Goal: Information Seeking & Learning: Learn about a topic

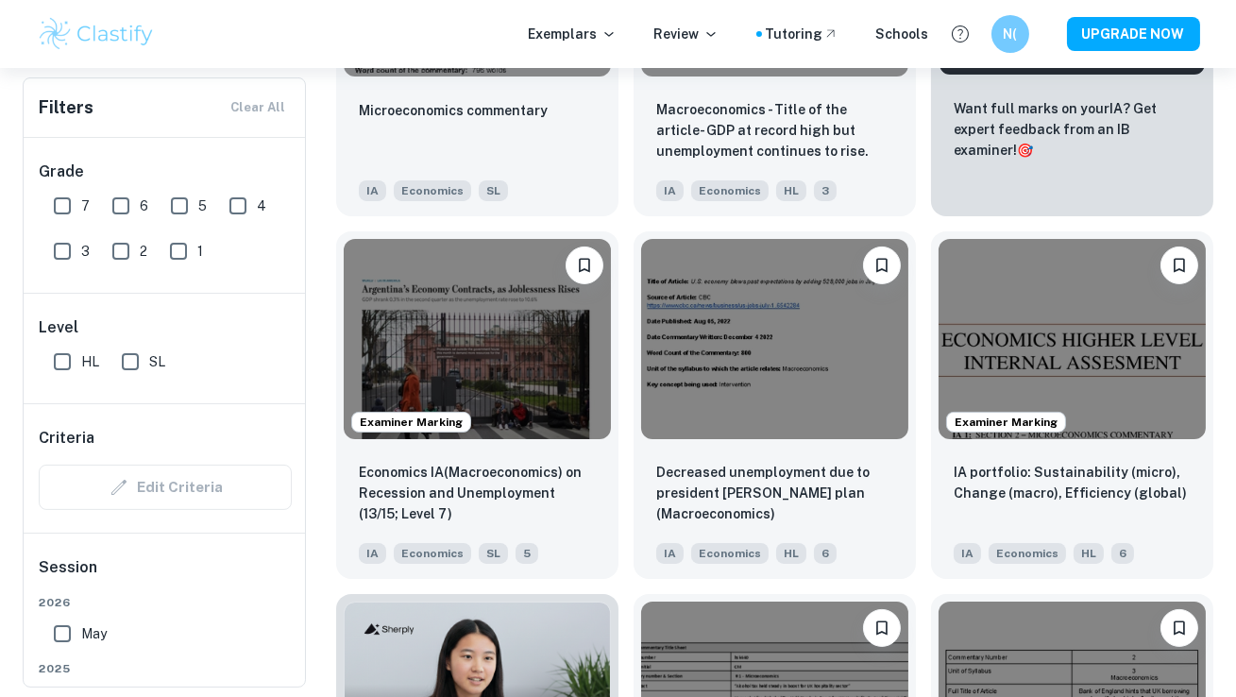
scroll to position [460, 0]
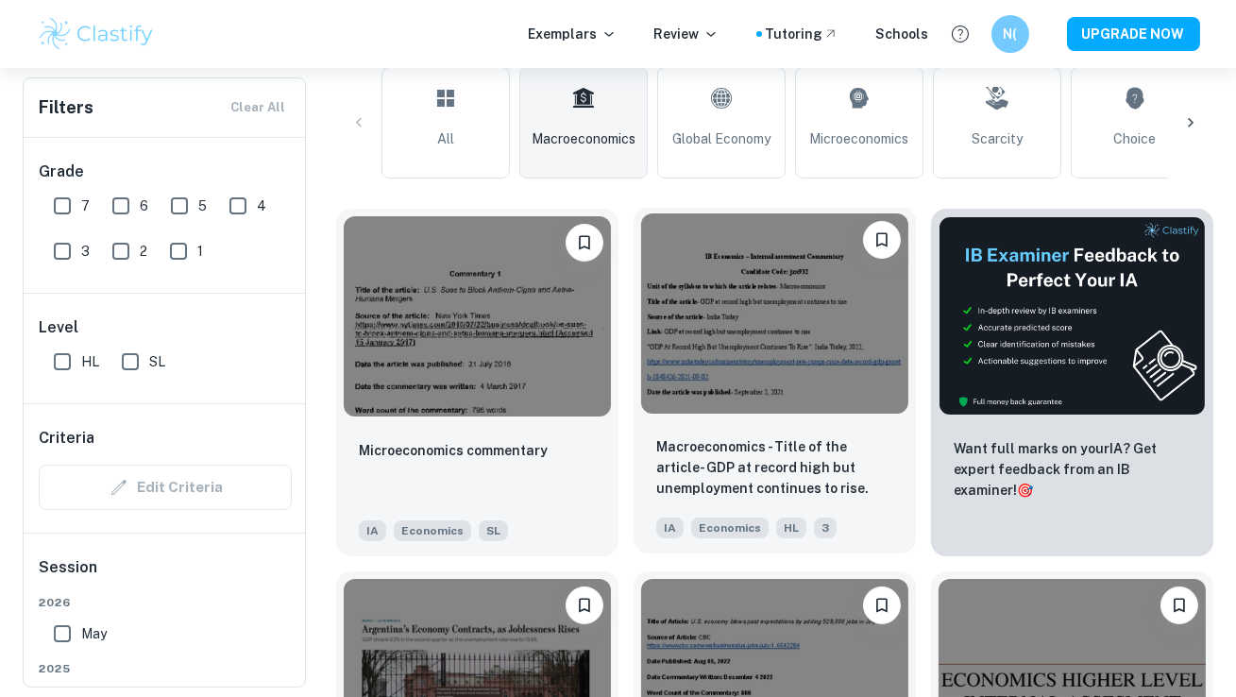
click at [686, 350] on img at bounding box center [774, 313] width 267 height 200
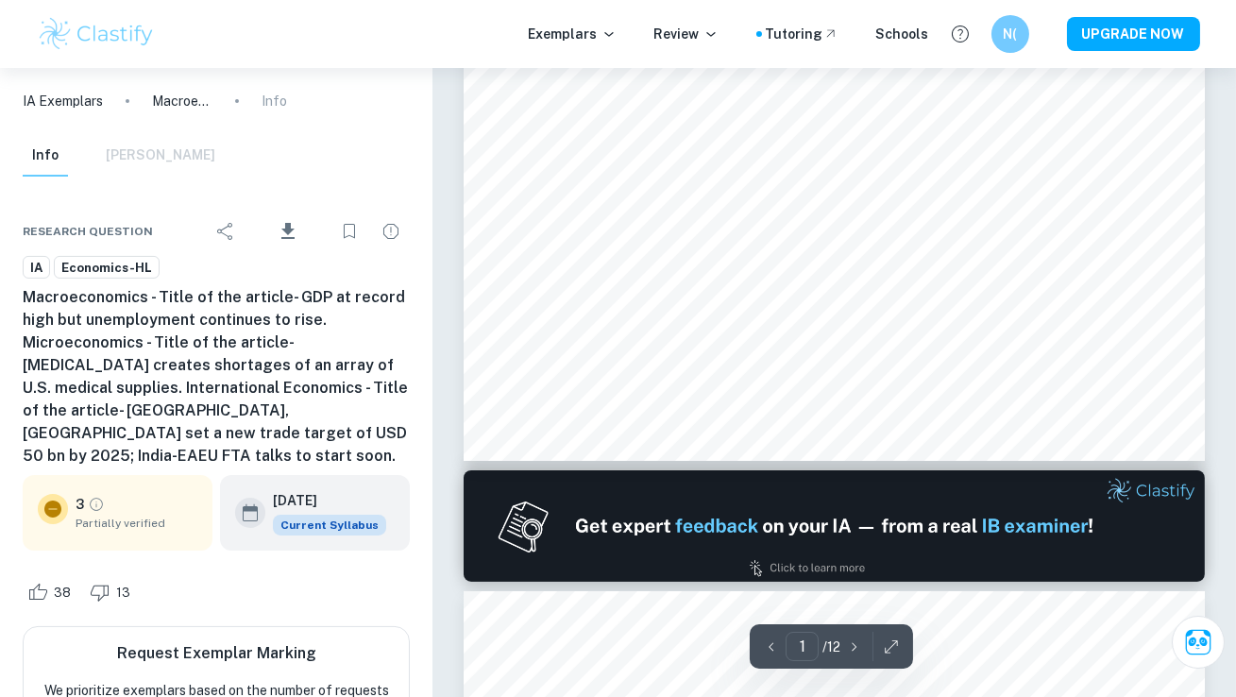
scroll to position [843, 0]
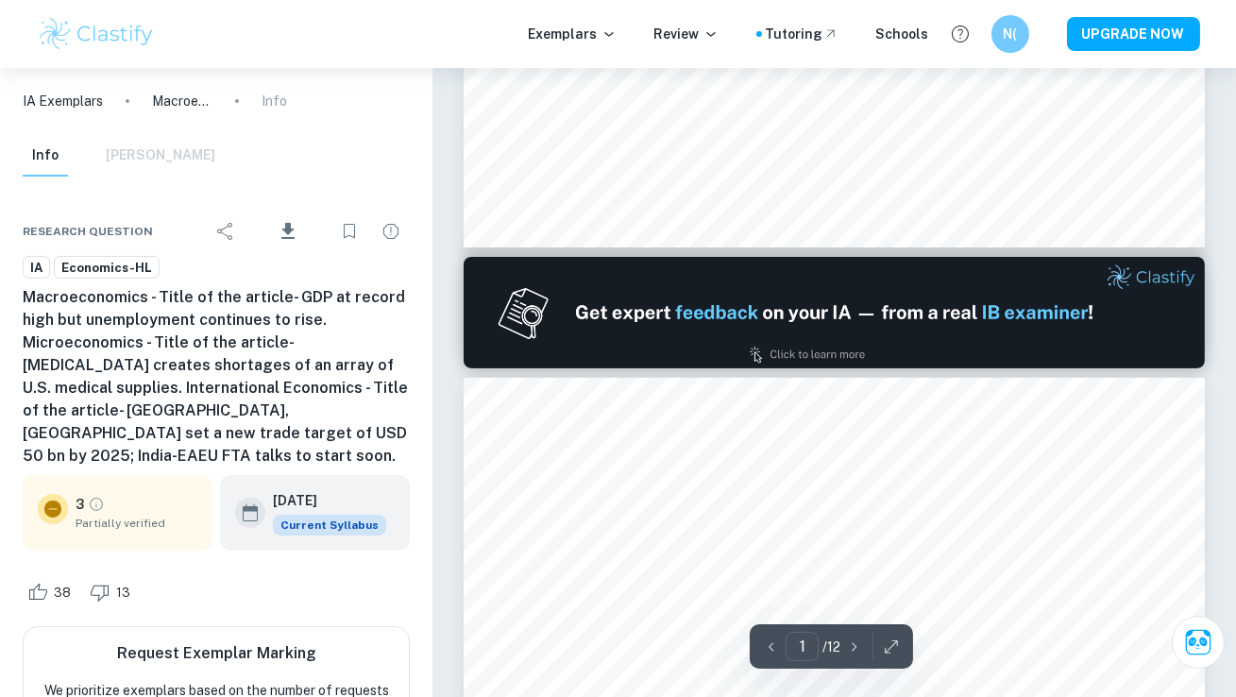
type input "2"
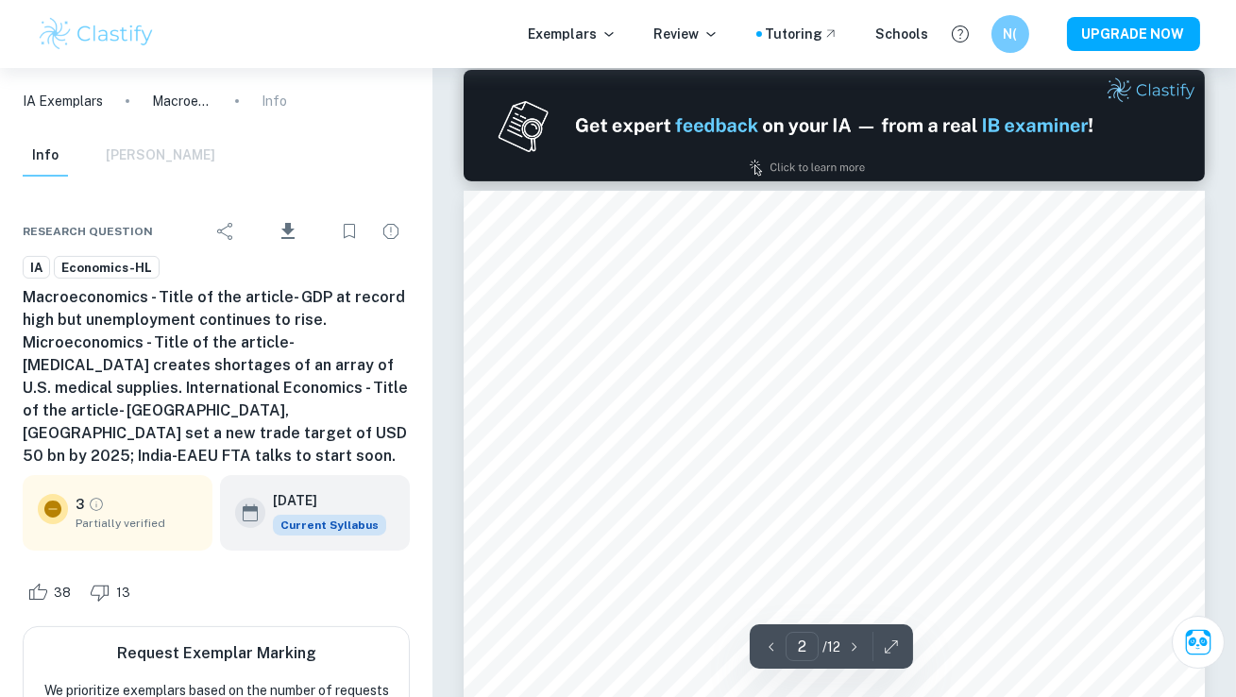
scroll to position [1121, 0]
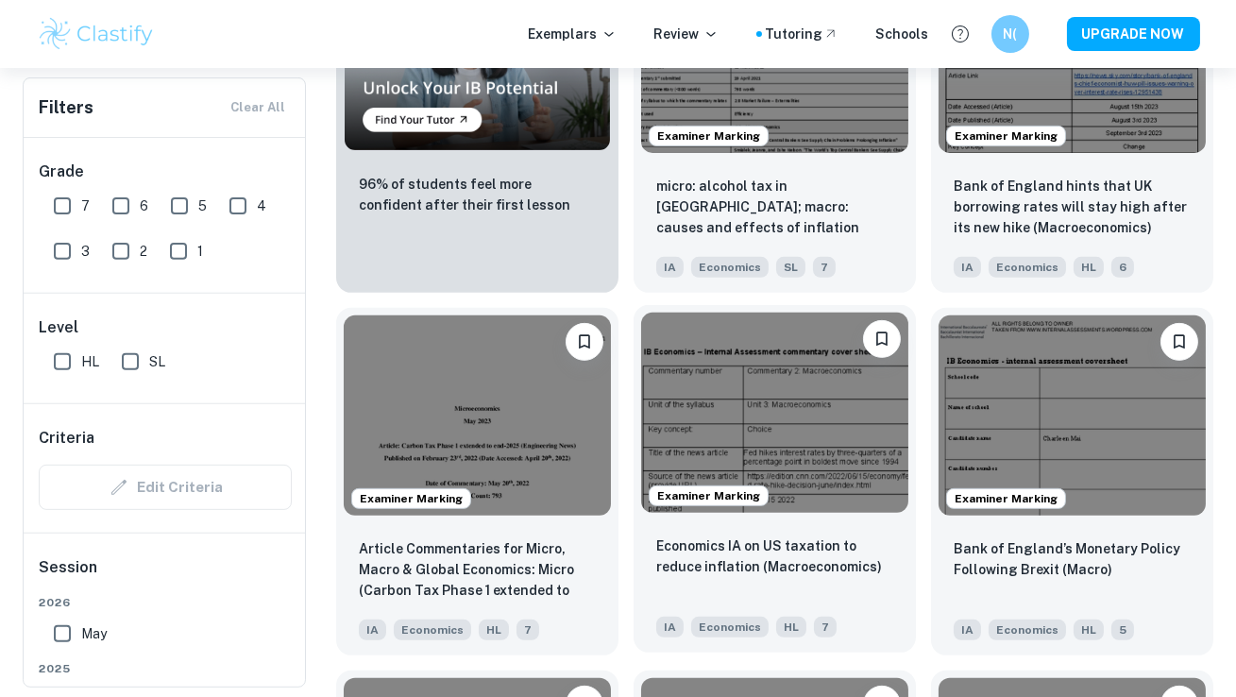
scroll to position [1449, 0]
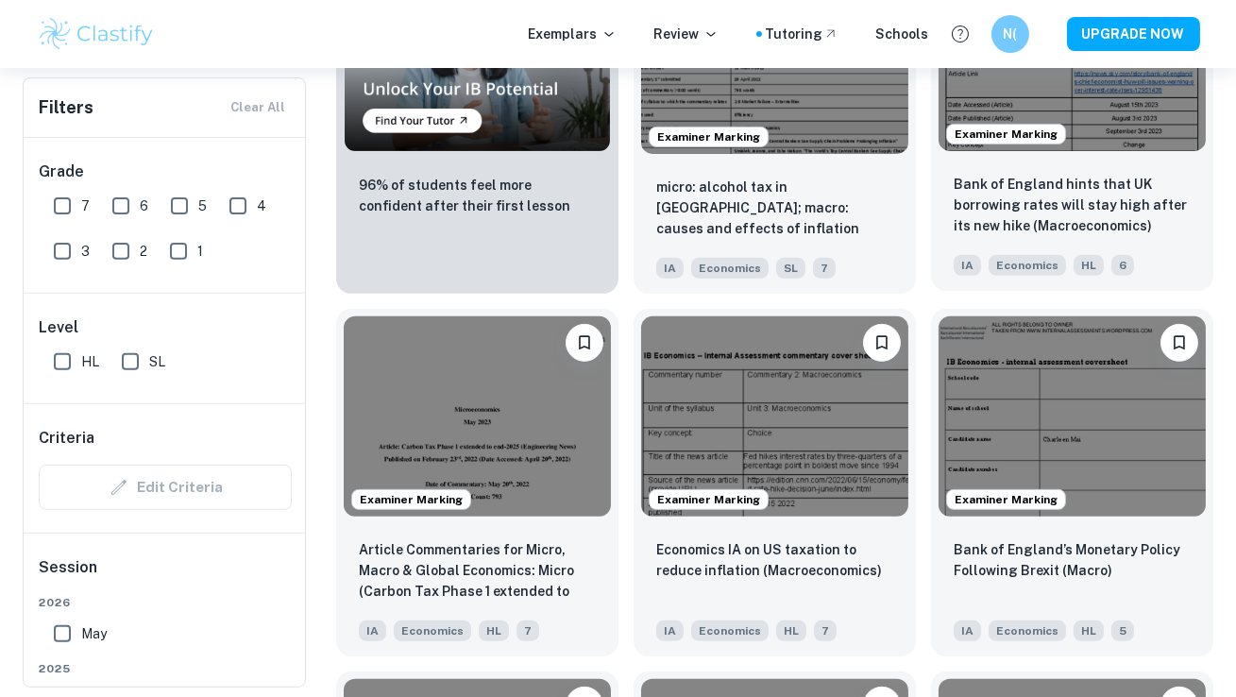
click at [1090, 112] on img at bounding box center [1072, 50] width 267 height 200
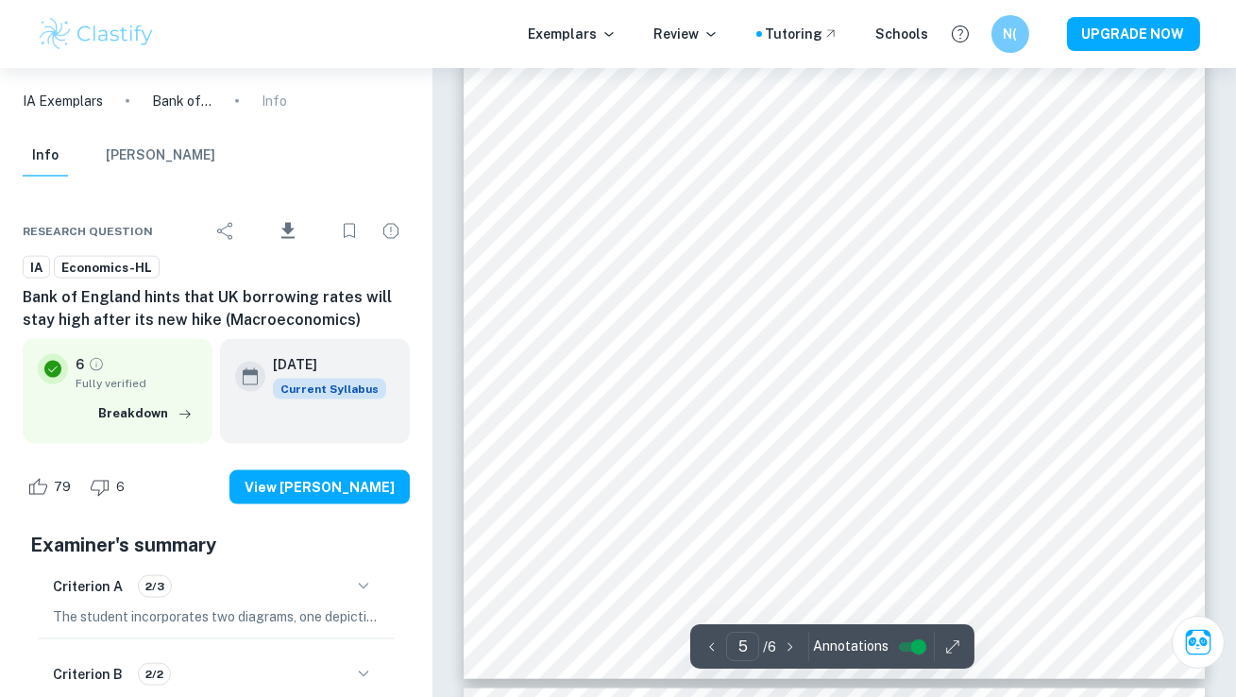
scroll to position [5305, 0]
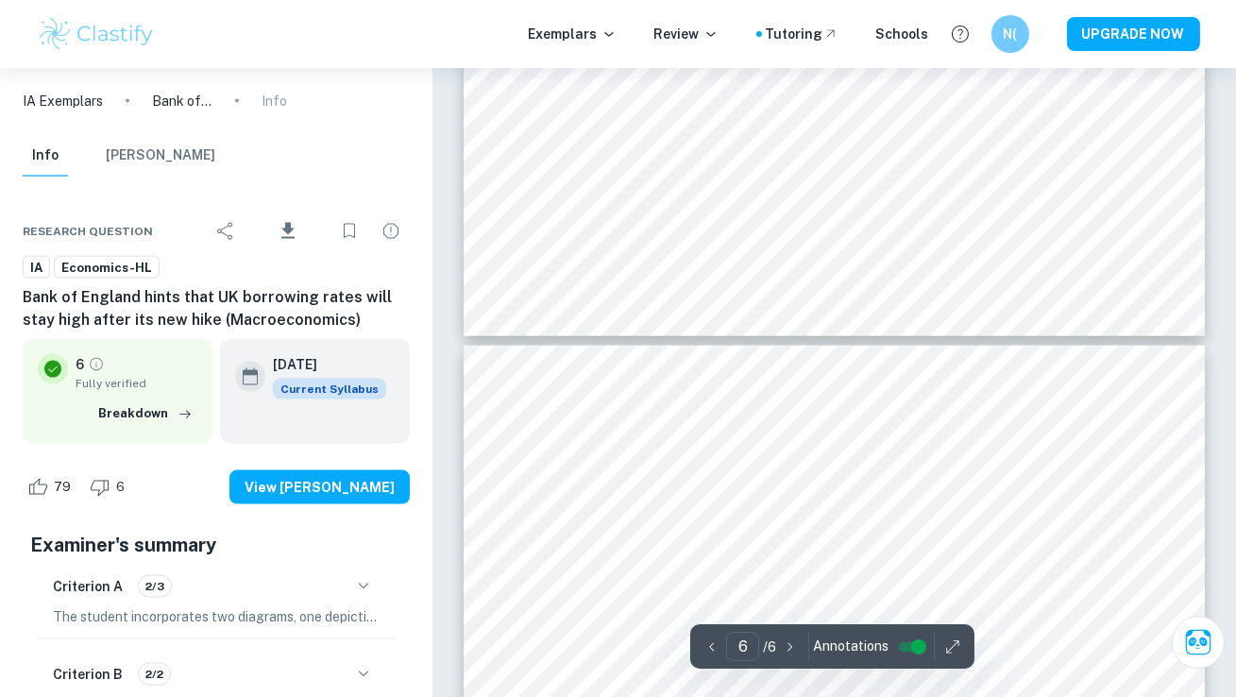
type input "5"
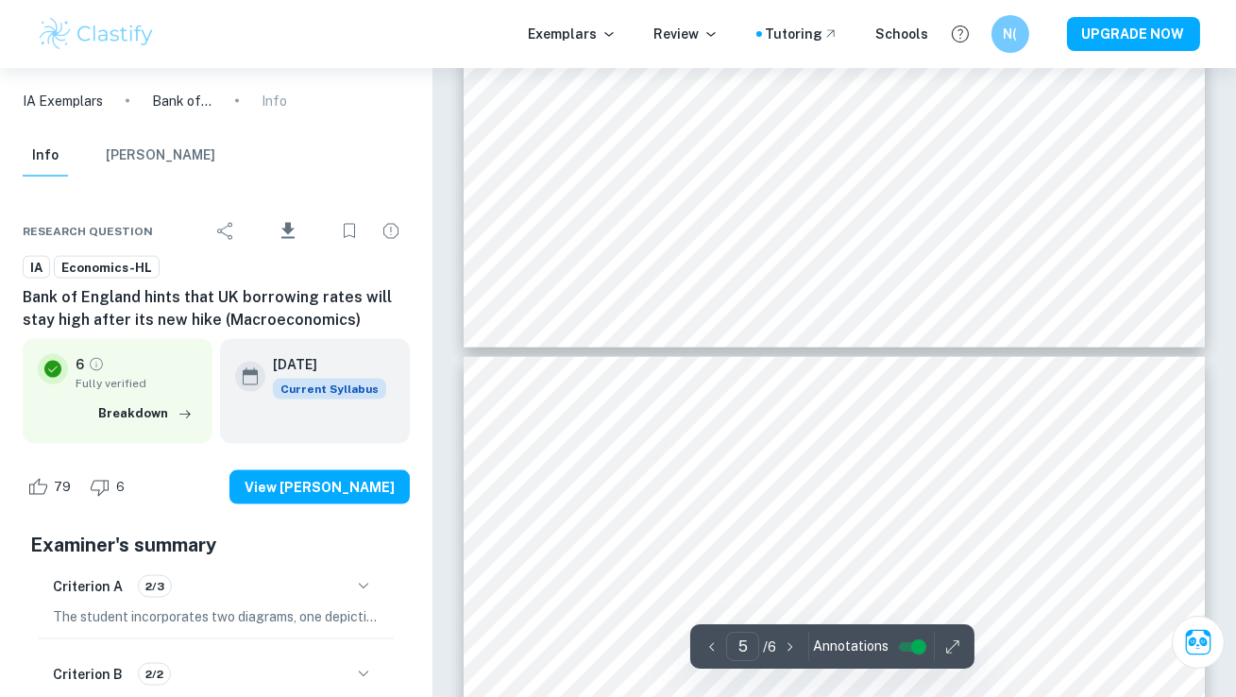
scroll to position [5255, 0]
